Goal: Browse casually: Explore the website without a specific task or goal

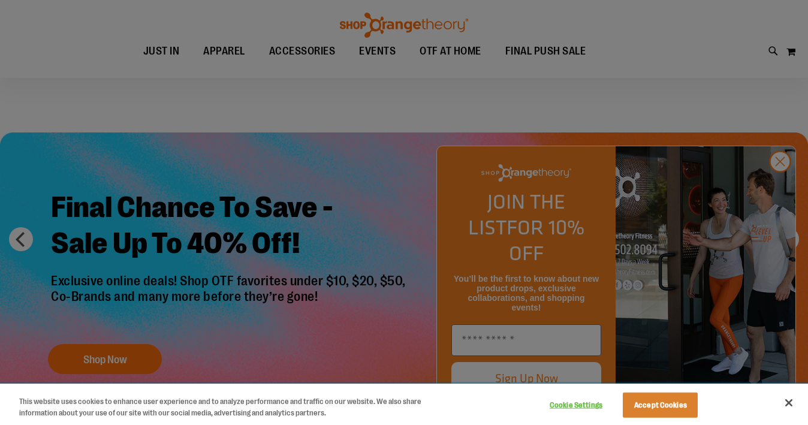
scroll to position [19, 0]
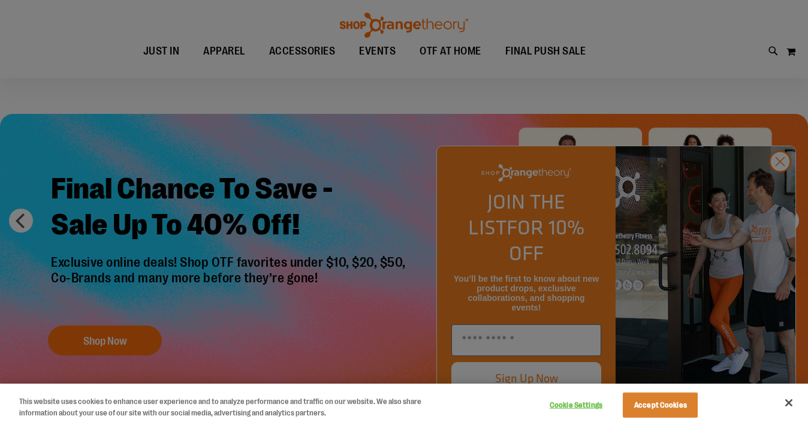
click at [778, 192] on div at bounding box center [404, 212] width 808 height 425
click at [781, 188] on div at bounding box center [404, 212] width 808 height 425
click at [646, 409] on button "Accept Cookies" at bounding box center [659, 404] width 75 height 25
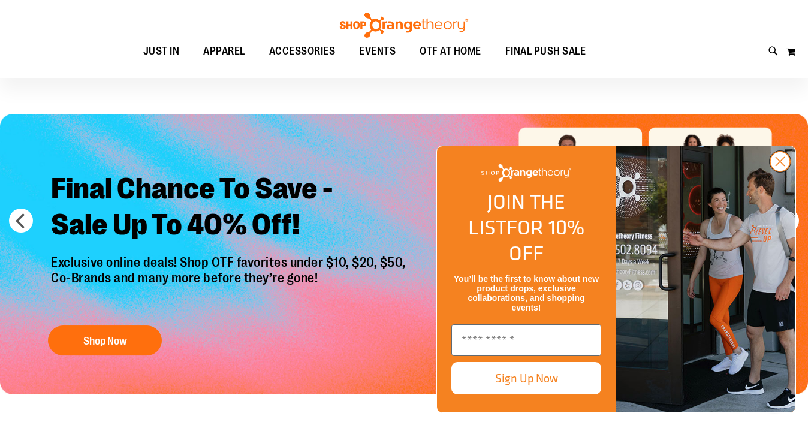
click at [782, 166] on icon "Close dialog" at bounding box center [780, 162] width 8 height 8
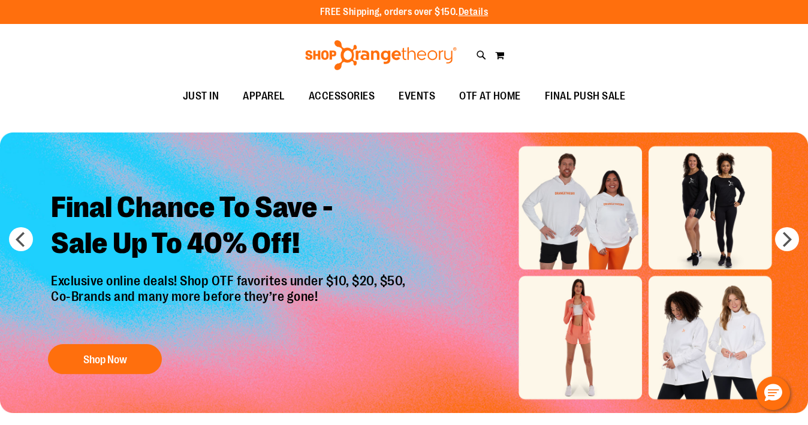
scroll to position [0, 0]
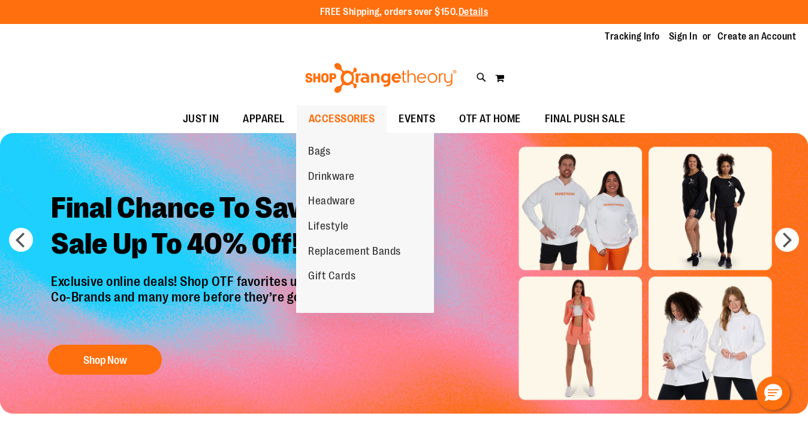
click at [333, 117] on span "ACCESSORIES" at bounding box center [342, 118] width 67 height 27
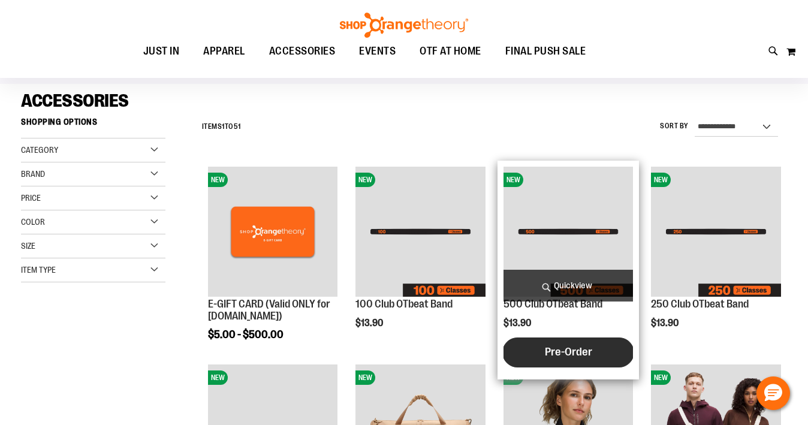
scroll to position [85, 0]
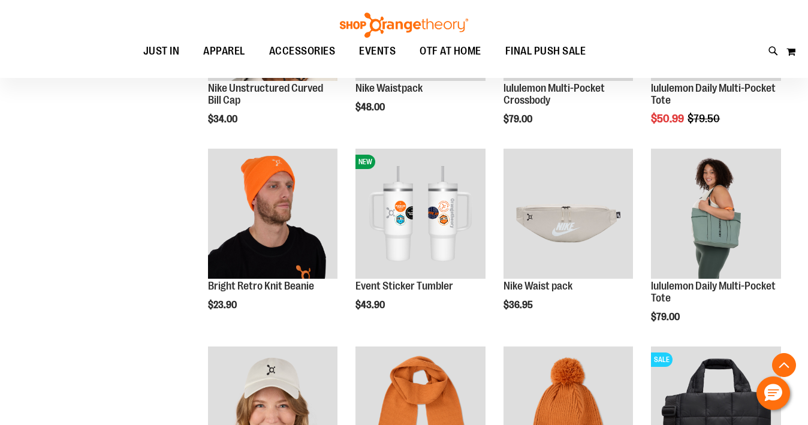
scroll to position [921, 1]
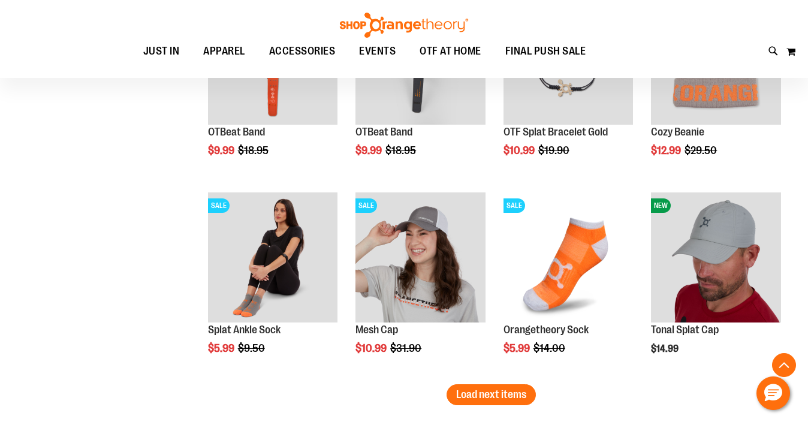
scroll to position [1637, 0]
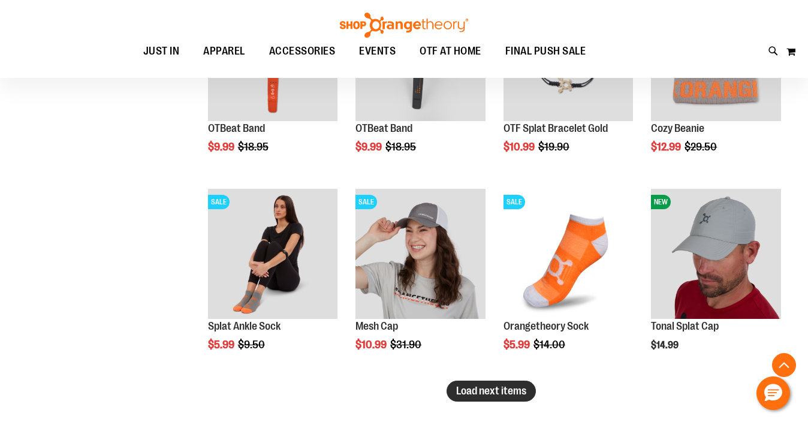
click at [489, 390] on span "Load next items" at bounding box center [491, 391] width 70 height 12
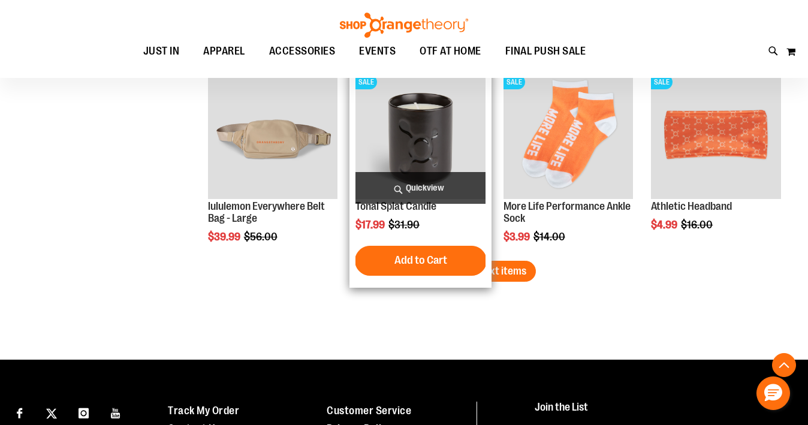
scroll to position [2354, 0]
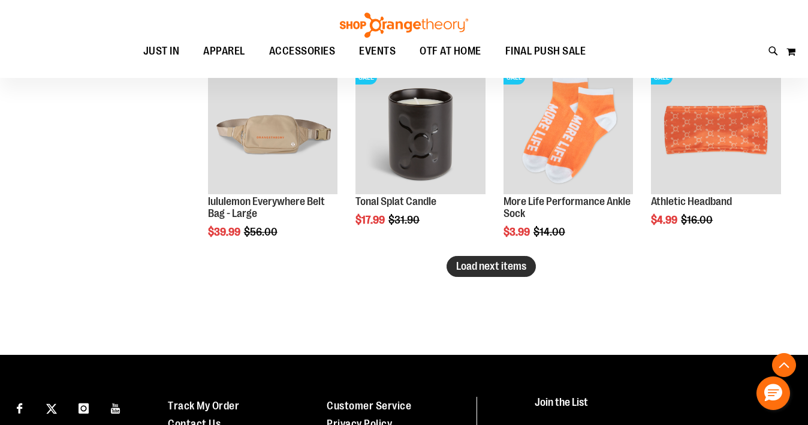
click at [500, 264] on span "Load next items" at bounding box center [491, 266] width 70 height 12
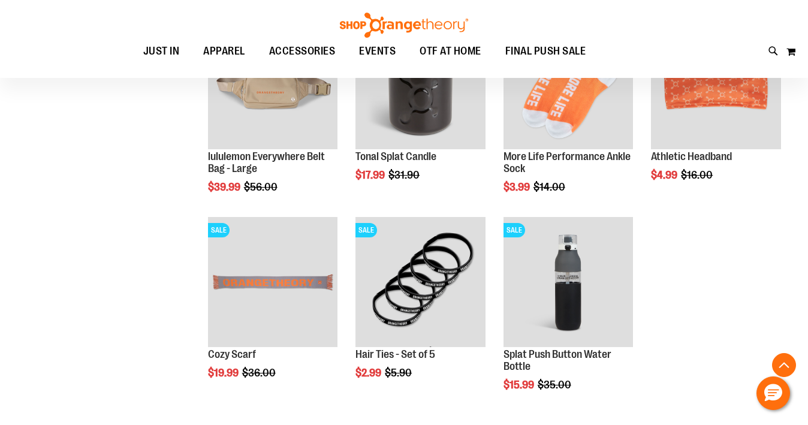
scroll to position [2407, 0]
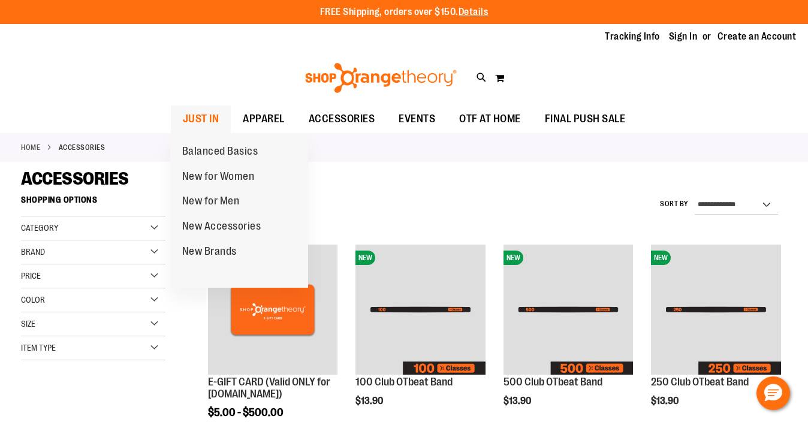
click at [203, 118] on span "JUST IN" at bounding box center [201, 118] width 37 height 27
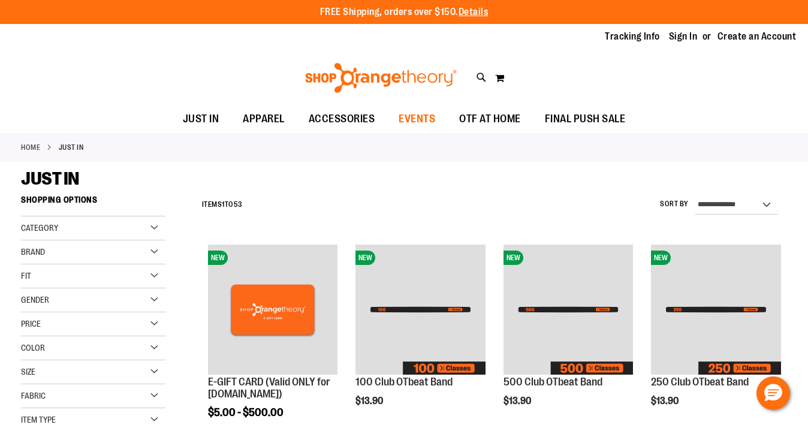
click at [420, 113] on span "EVENTS" at bounding box center [416, 118] width 37 height 27
